Goal: Task Accomplishment & Management: Use online tool/utility

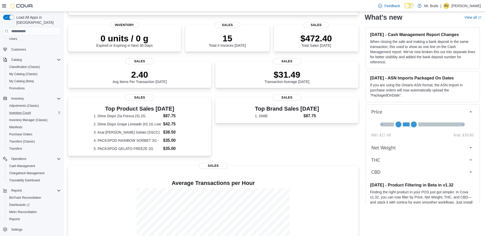
scroll to position [101, 0]
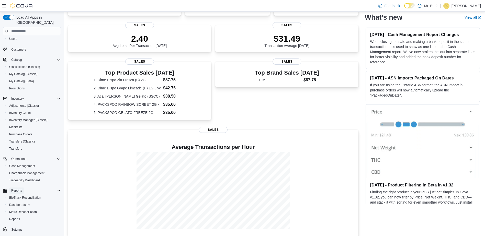
click at [18, 189] on span "Reports" at bounding box center [16, 191] width 11 height 4
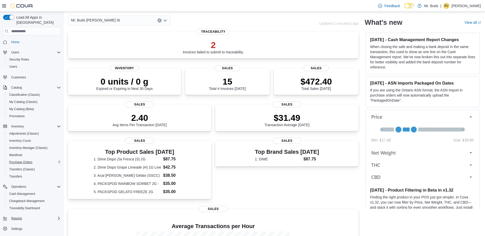
scroll to position [0, 0]
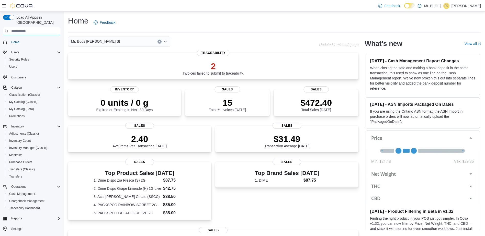
click at [39, 27] on input "search" at bounding box center [32, 31] width 58 height 8
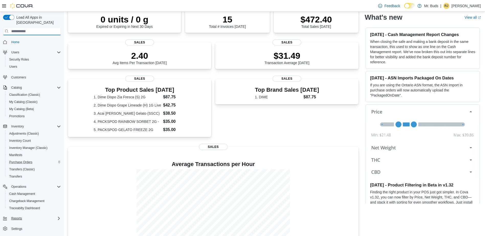
scroll to position [101, 0]
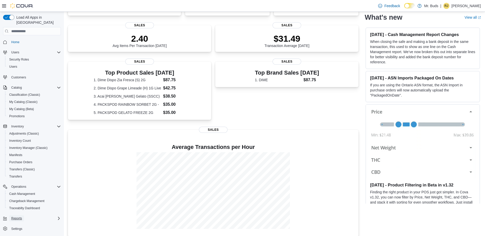
click at [23, 216] on button "Reports" at bounding box center [16, 219] width 15 height 6
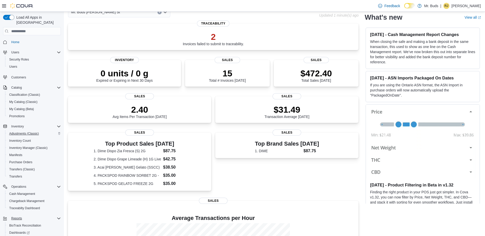
scroll to position [0, 0]
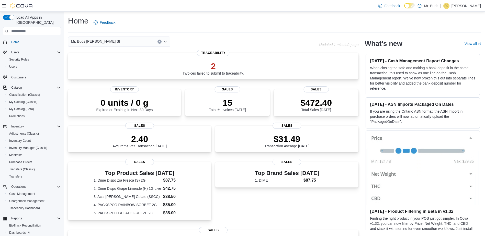
click at [32, 27] on input "search" at bounding box center [32, 31] width 58 height 8
click at [160, 42] on icon "Clear input" at bounding box center [160, 42] width 2 height 2
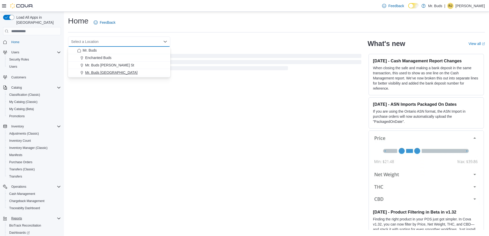
click at [113, 72] on span "Mr. Buds [GEOGRAPHIC_DATA]" at bounding box center [111, 72] width 52 height 5
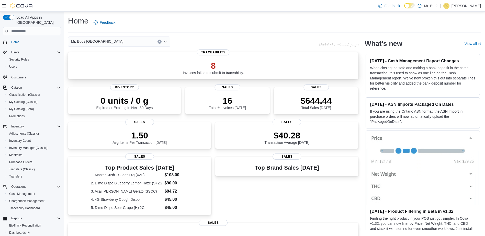
click at [212, 67] on p "8" at bounding box center [213, 66] width 61 height 10
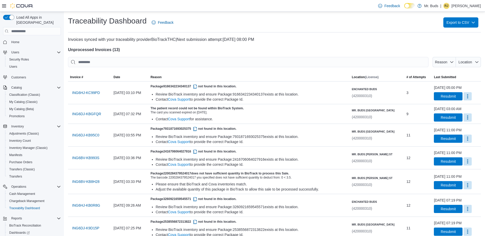
click at [28, 39] on span "Home" at bounding box center [35, 42] width 52 height 6
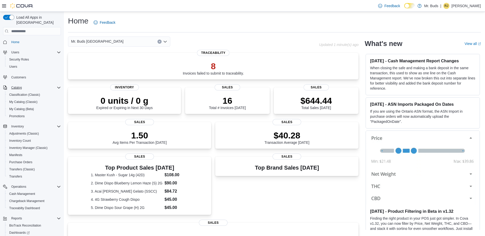
scroll to position [28, 0]
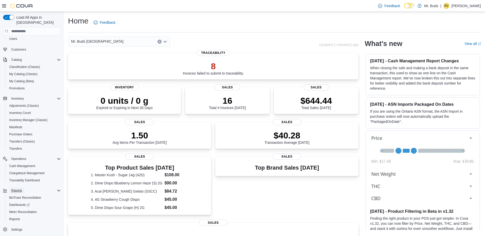
click at [17, 189] on span "Reports" at bounding box center [16, 191] width 11 height 4
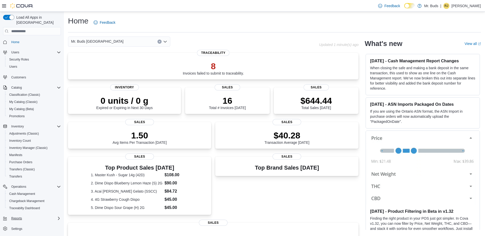
scroll to position [0, 0]
click at [57, 217] on icon "Complex example" at bounding box center [59, 219] width 4 height 4
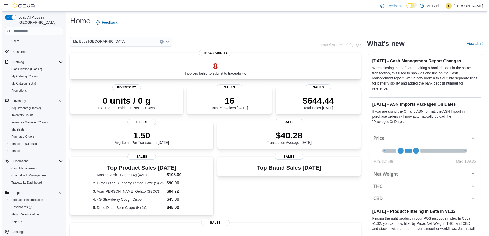
scroll to position [28, 0]
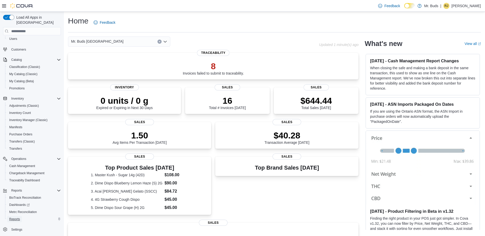
click at [18, 217] on span "Reports" at bounding box center [14, 219] width 11 height 4
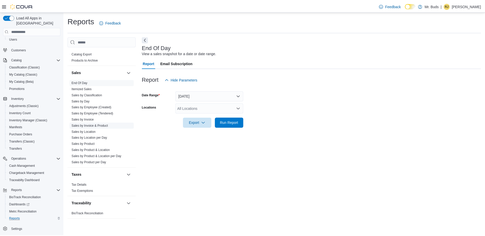
scroll to position [285, 0]
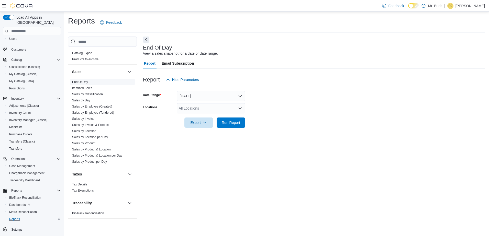
click at [82, 83] on link "End Of Day" at bounding box center [80, 82] width 16 height 4
click at [240, 109] on icon "Open list of options" at bounding box center [240, 109] width 3 height 2
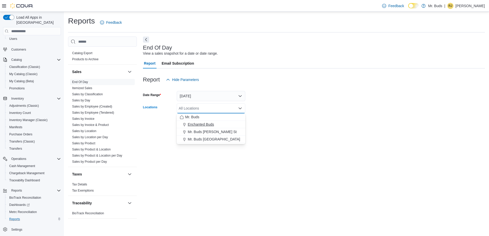
click at [208, 124] on span "Enchanted Buds" at bounding box center [201, 124] width 26 height 5
click at [260, 115] on div at bounding box center [314, 116] width 342 height 4
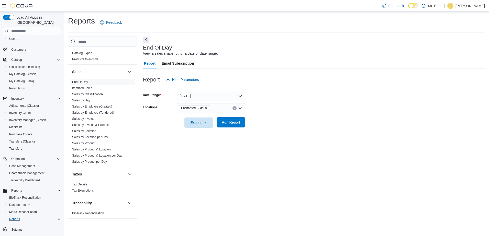
click at [230, 121] on span "Run Report" at bounding box center [231, 122] width 18 height 5
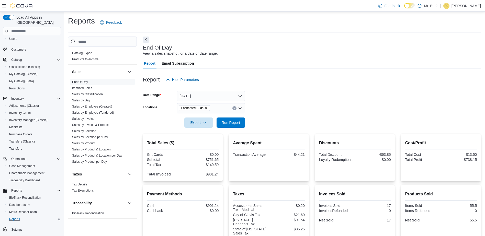
click at [206, 109] on icon "Remove Enchanted Buds from selection in this group" at bounding box center [206, 108] width 3 height 3
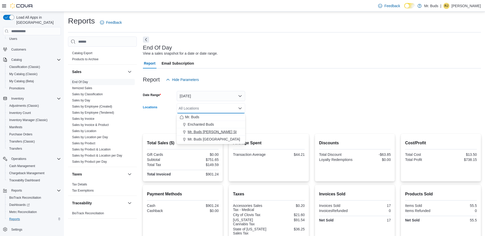
click at [205, 131] on span "Mr. Buds [PERSON_NAME] St" at bounding box center [212, 131] width 49 height 5
click at [266, 123] on form "Date Range Today Locations Mr. Buds Norris St Combo box. Selected. Mr. Buds Nor…" at bounding box center [312, 106] width 338 height 43
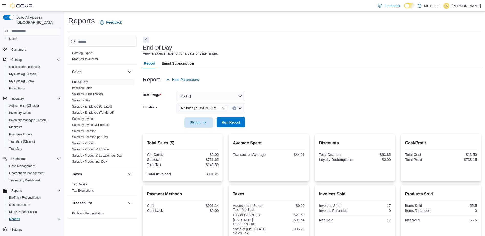
click at [232, 123] on span "Run Report" at bounding box center [231, 122] width 18 height 5
click at [223, 108] on icon "Remove Mr. Buds Norris St from selection in this group" at bounding box center [224, 108] width 2 height 2
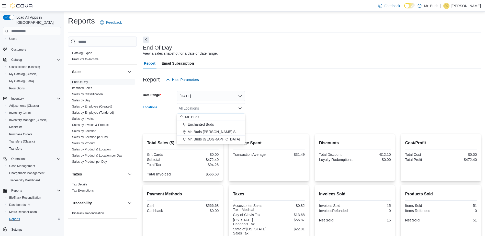
click at [204, 140] on span "Mr. Buds [GEOGRAPHIC_DATA]" at bounding box center [214, 139] width 52 height 5
click at [266, 111] on form "Date Range Today Locations Mr. Buds Prince Street Combo box. Selected. Mr. Buds…" at bounding box center [312, 106] width 338 height 43
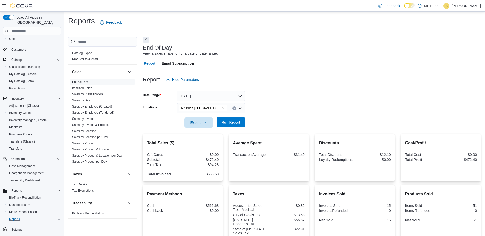
click at [230, 123] on span "Run Report" at bounding box center [231, 122] width 18 height 5
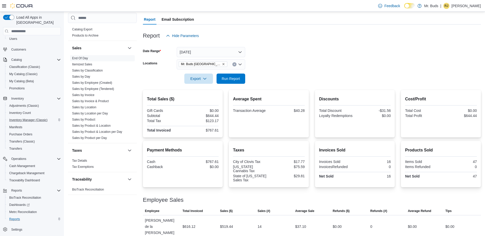
scroll to position [48, 0]
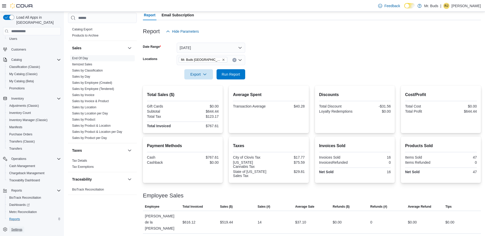
click at [15, 228] on span "Settings" at bounding box center [16, 230] width 11 height 4
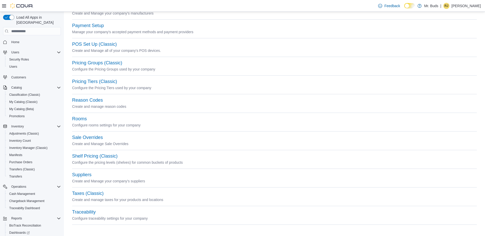
click at [466, 5] on p "[PERSON_NAME]" at bounding box center [466, 6] width 29 height 6
click at [322, 5] on div "Feedback Dark Mode Mr. Buds | RJ Raymond Johnson" at bounding box center [242, 6] width 485 height 12
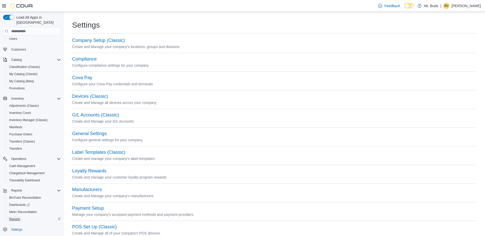
click at [16, 217] on span "Reports" at bounding box center [14, 219] width 11 height 4
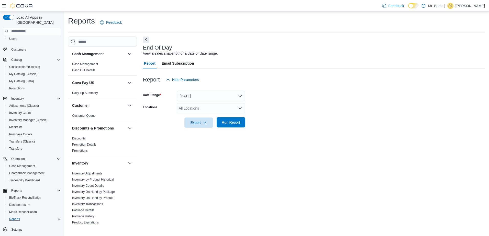
click at [236, 123] on span "Run Report" at bounding box center [231, 122] width 18 height 5
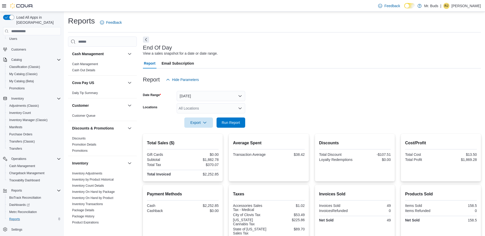
click at [240, 110] on icon "Open list of options" at bounding box center [240, 108] width 4 height 4
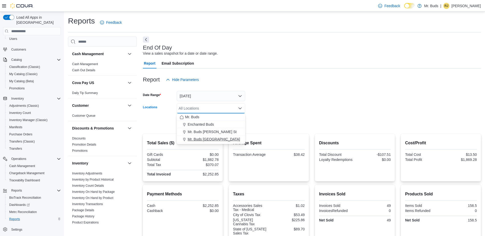
click at [203, 140] on span "Mr. Buds [GEOGRAPHIC_DATA]" at bounding box center [214, 139] width 52 height 5
click at [262, 116] on div at bounding box center [312, 116] width 338 height 4
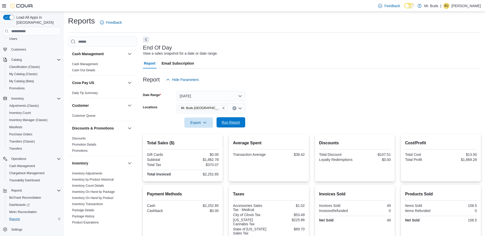
click at [226, 120] on span "Run Report" at bounding box center [231, 122] width 18 height 5
